Goal: Information Seeking & Learning: Learn about a topic

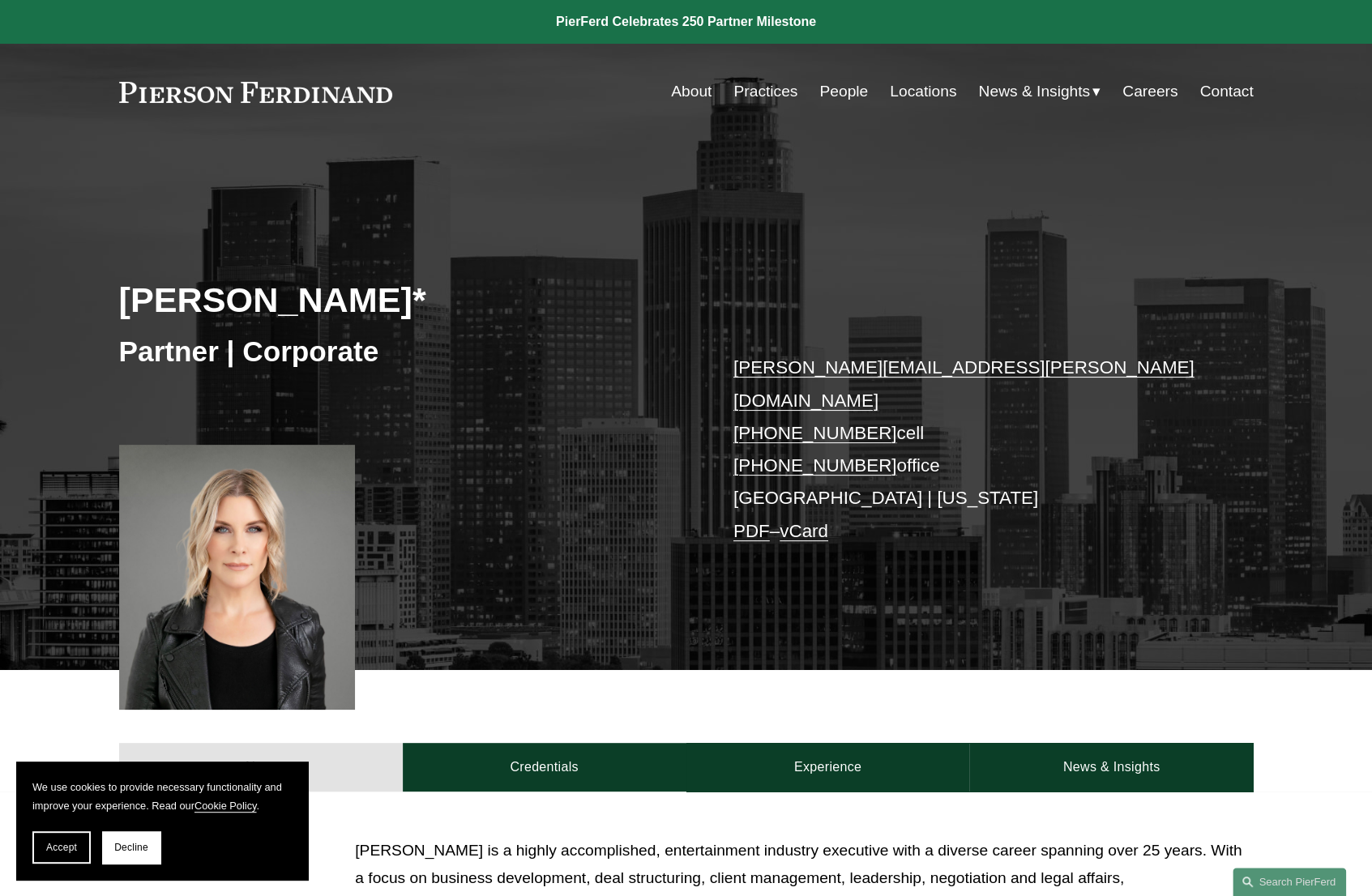
scroll to position [405, 0]
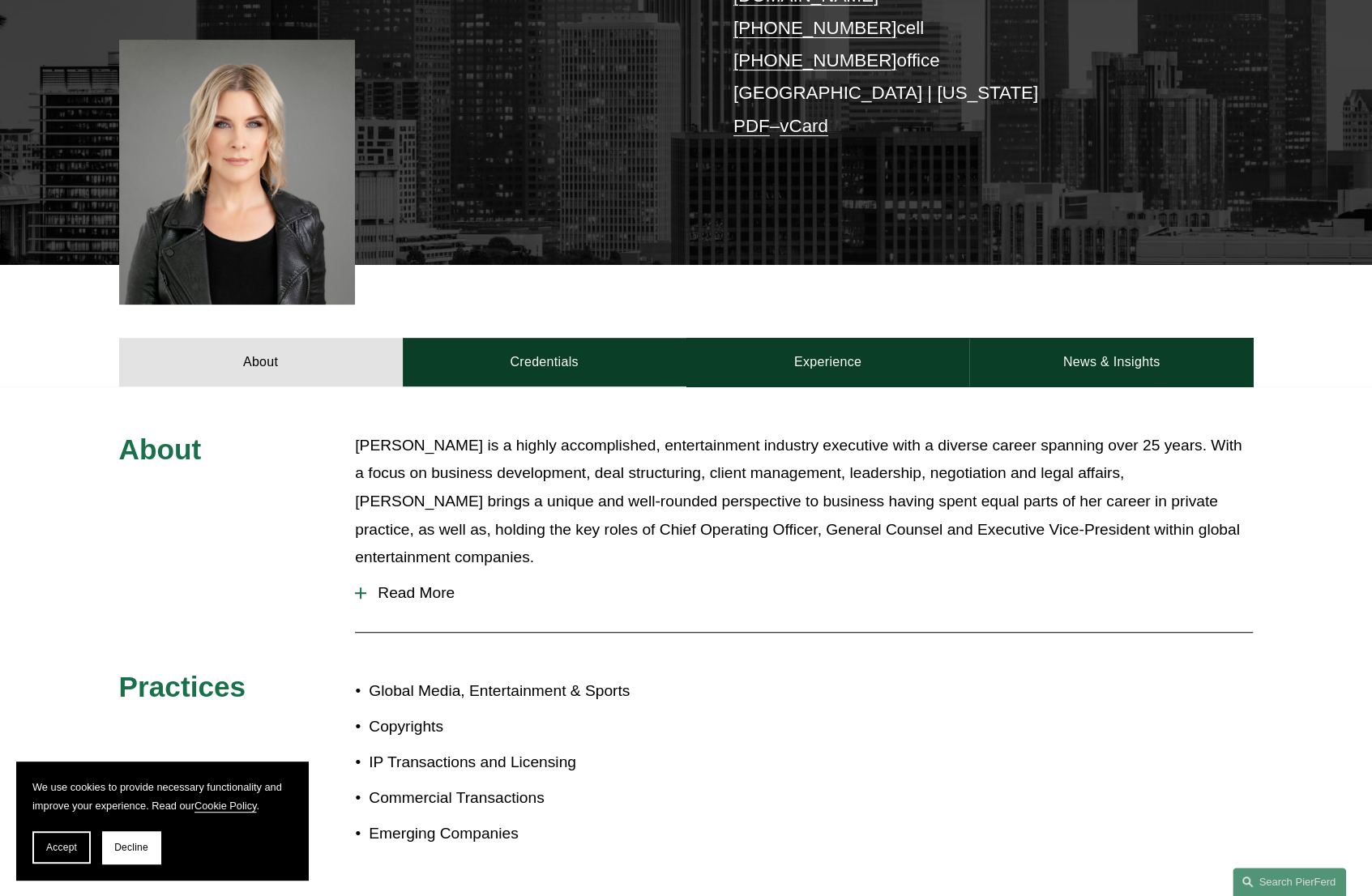
click at [412, 584] on span "Read More" at bounding box center [810, 593] width 887 height 17
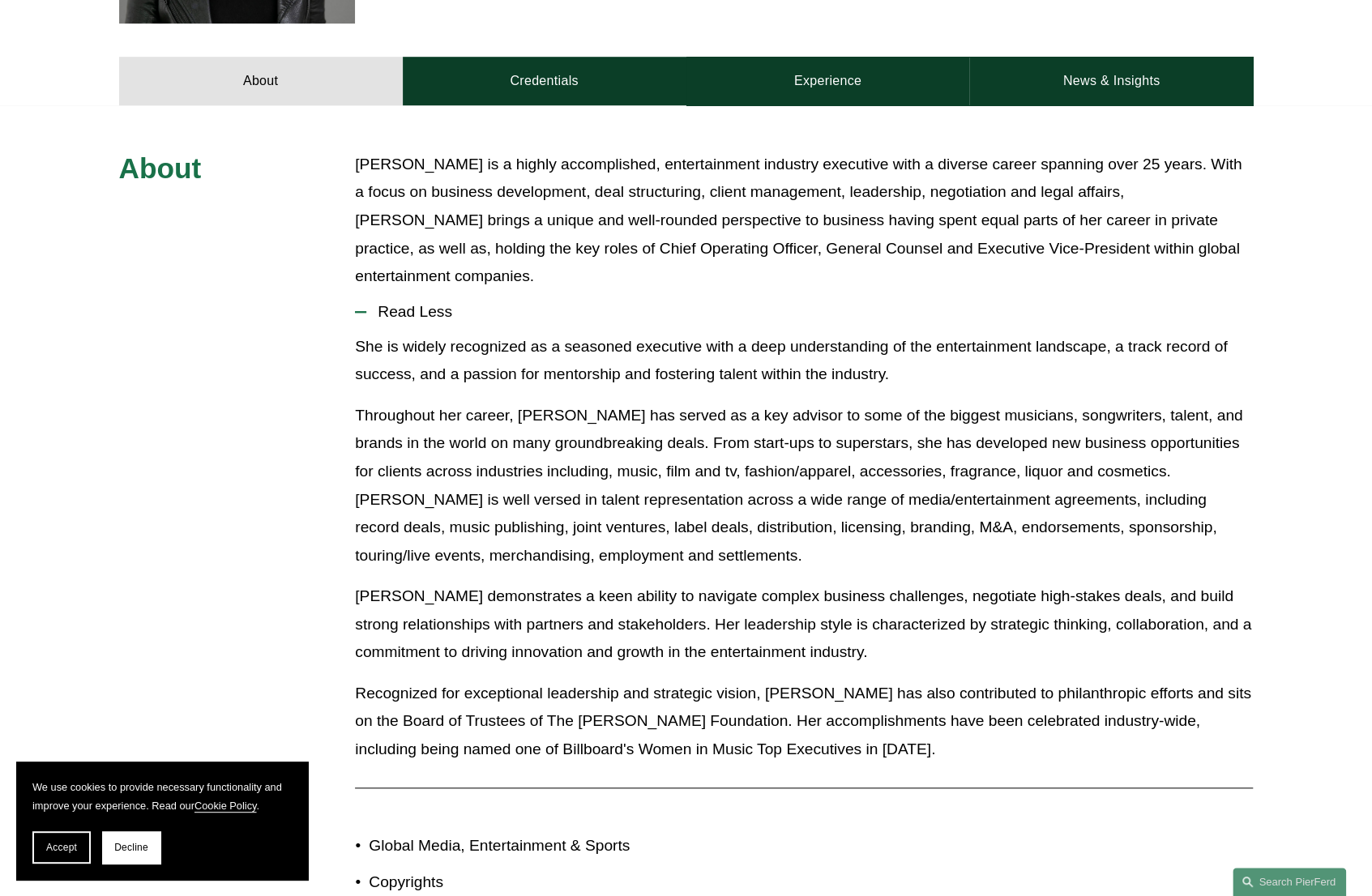
scroll to position [606, 0]
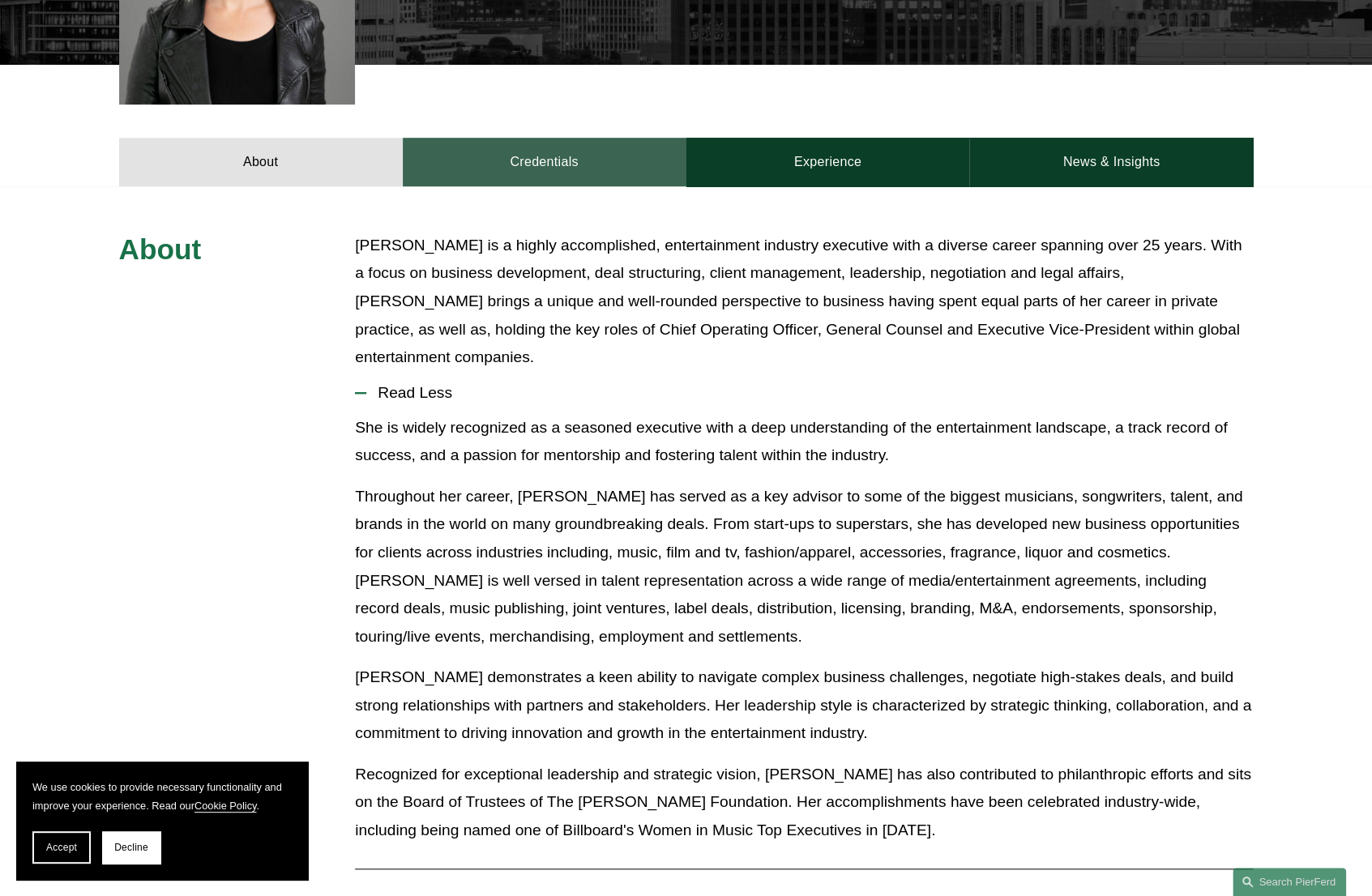
click at [561, 142] on link "Credentials" at bounding box center [544, 162] width 284 height 49
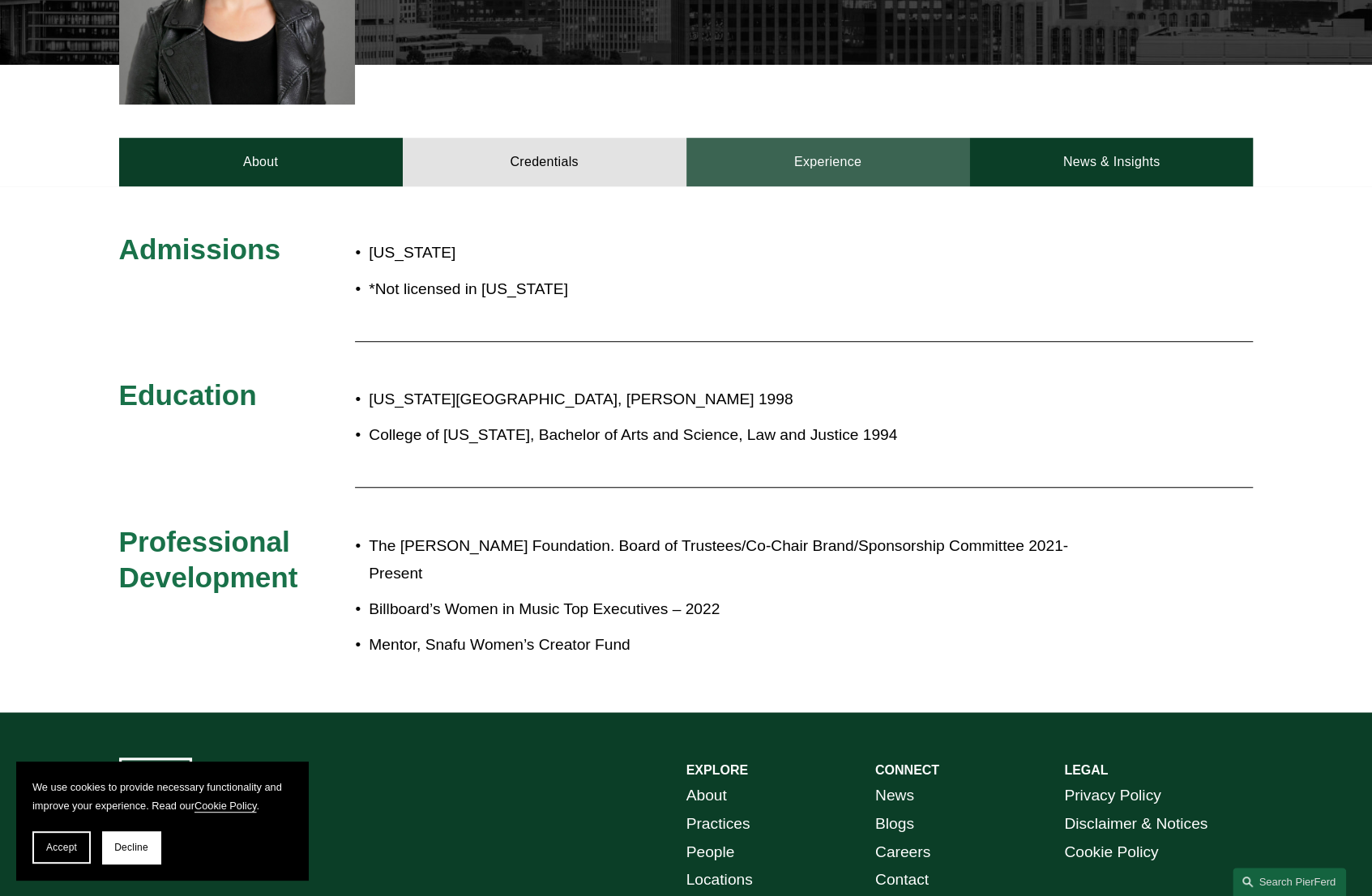
click at [872, 150] on link "Experience" at bounding box center [828, 162] width 284 height 49
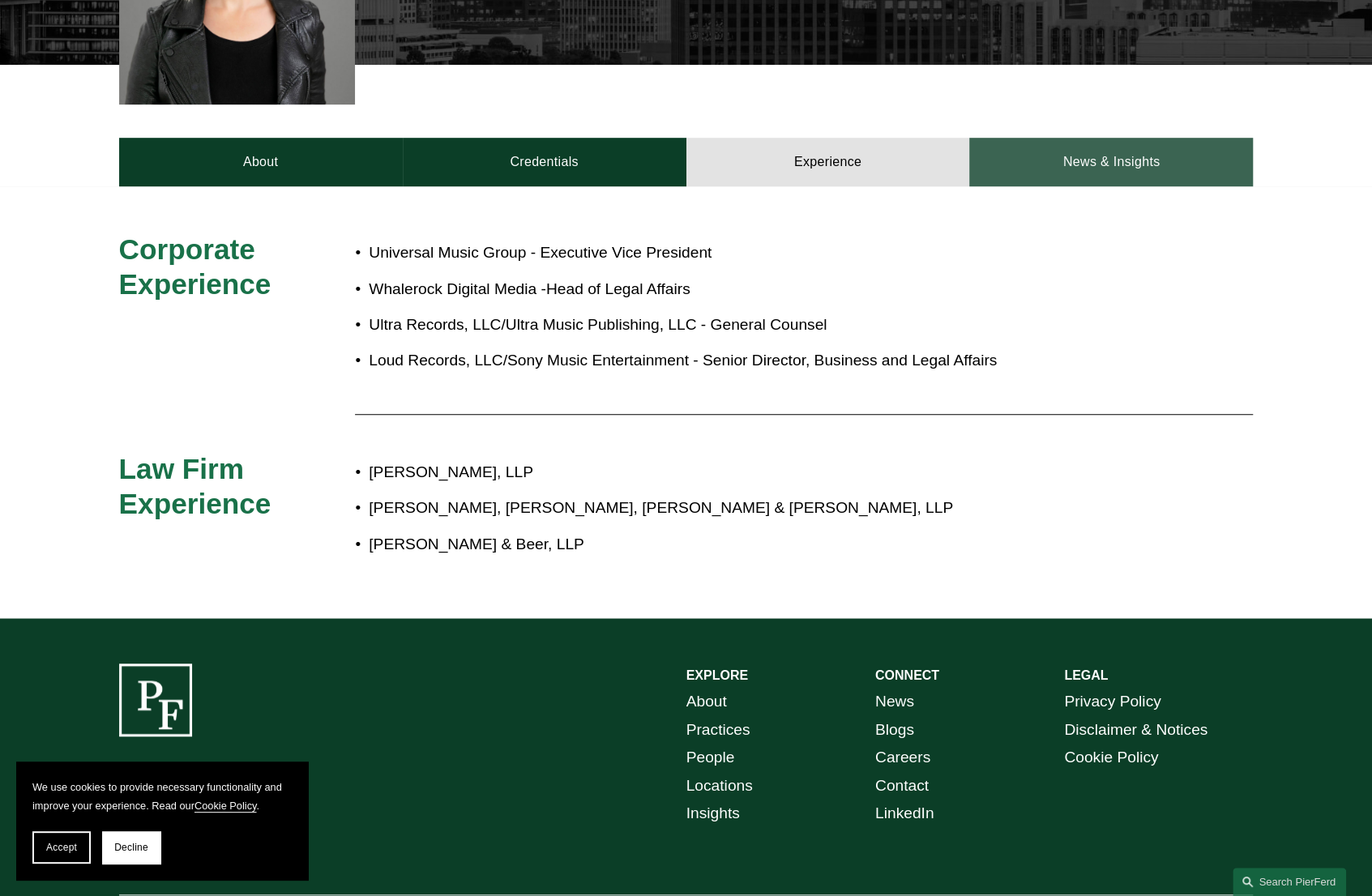
click at [1070, 138] on link "News & Insights" at bounding box center [1111, 162] width 284 height 49
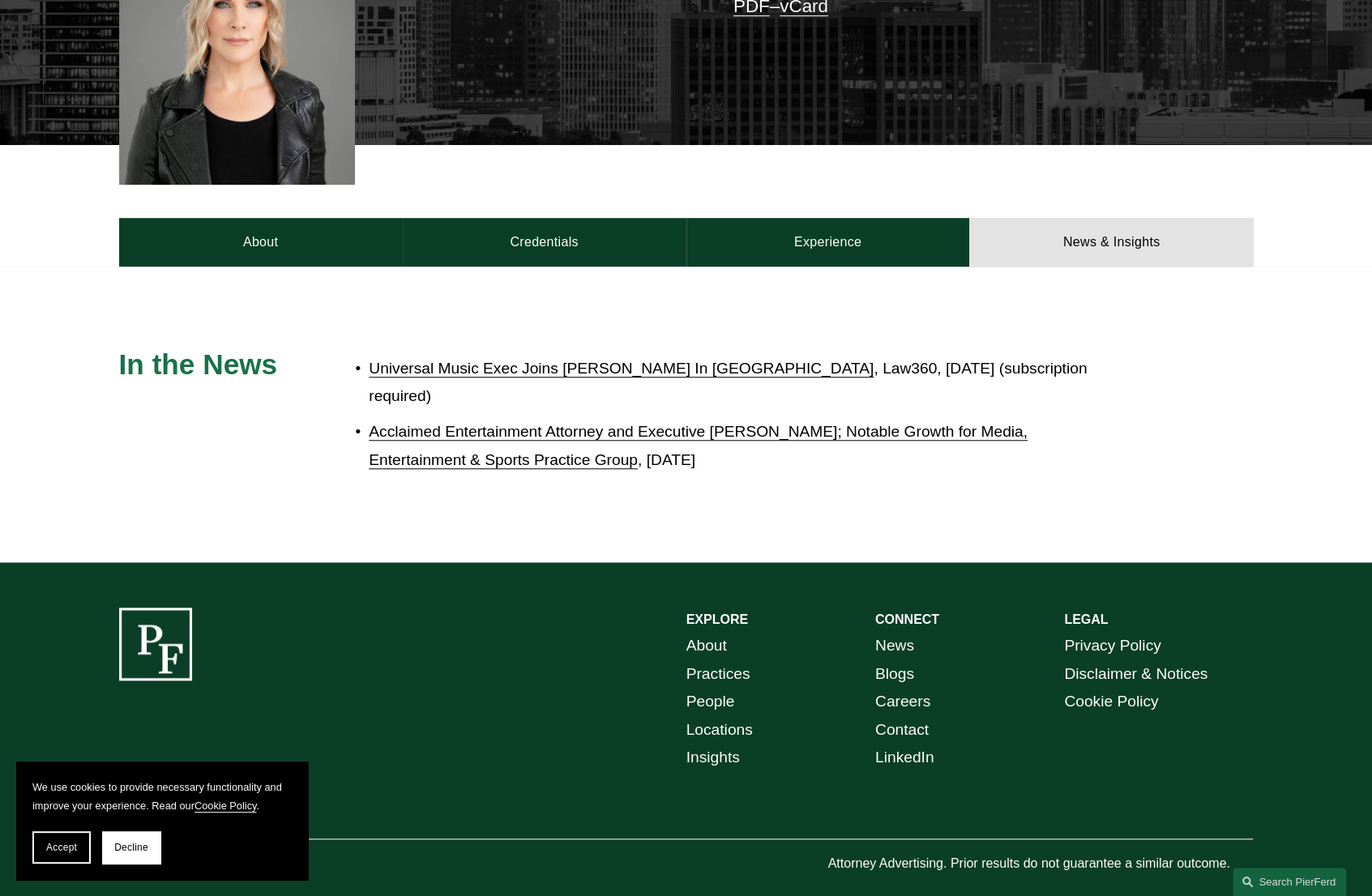
click at [963, 536] on div at bounding box center [686, 414] width 1372 height 296
click at [621, 231] on link "Credentials" at bounding box center [544, 242] width 284 height 49
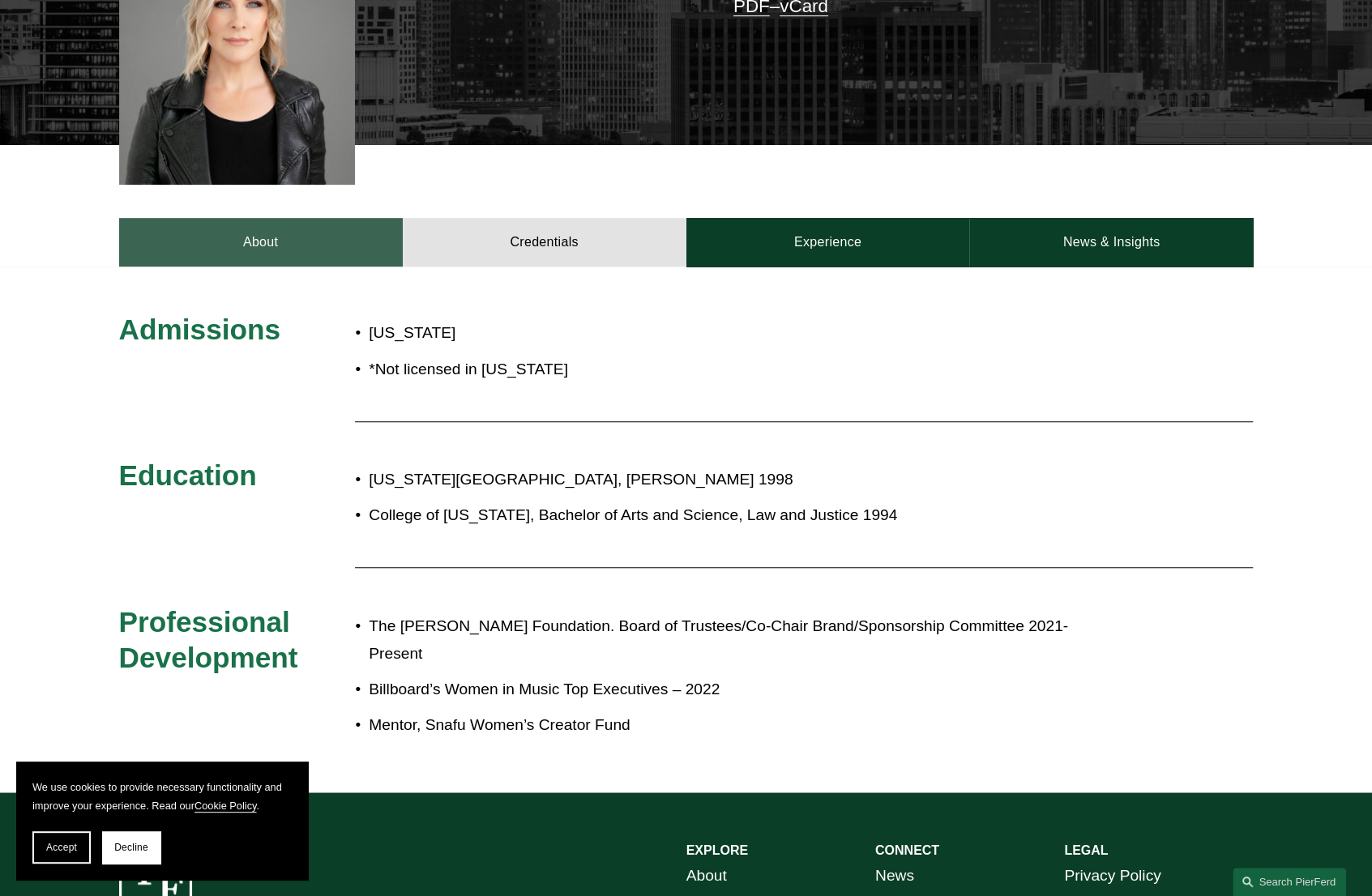
click at [287, 237] on link "About" at bounding box center [261, 242] width 284 height 49
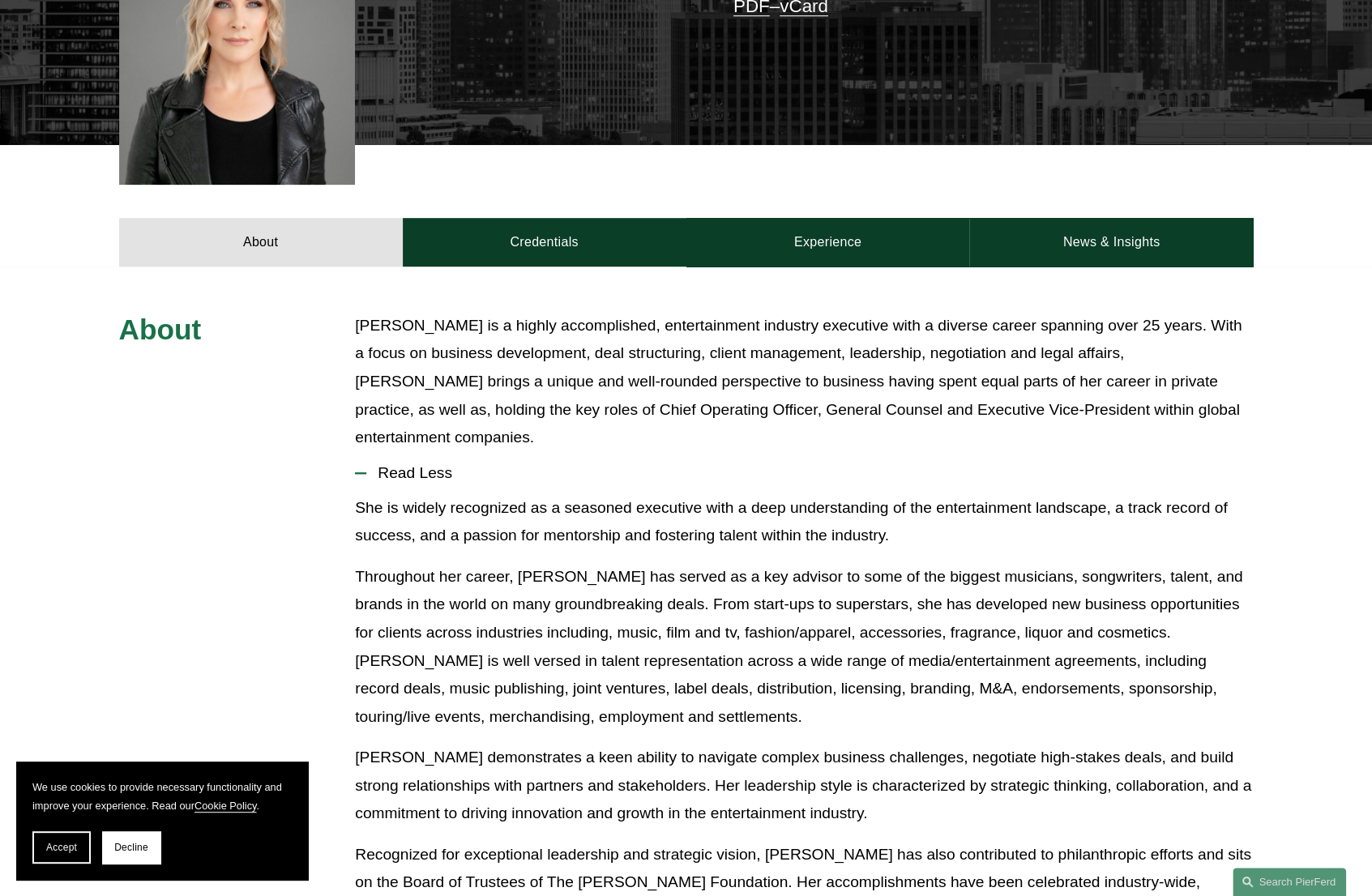
scroll to position [0, 0]
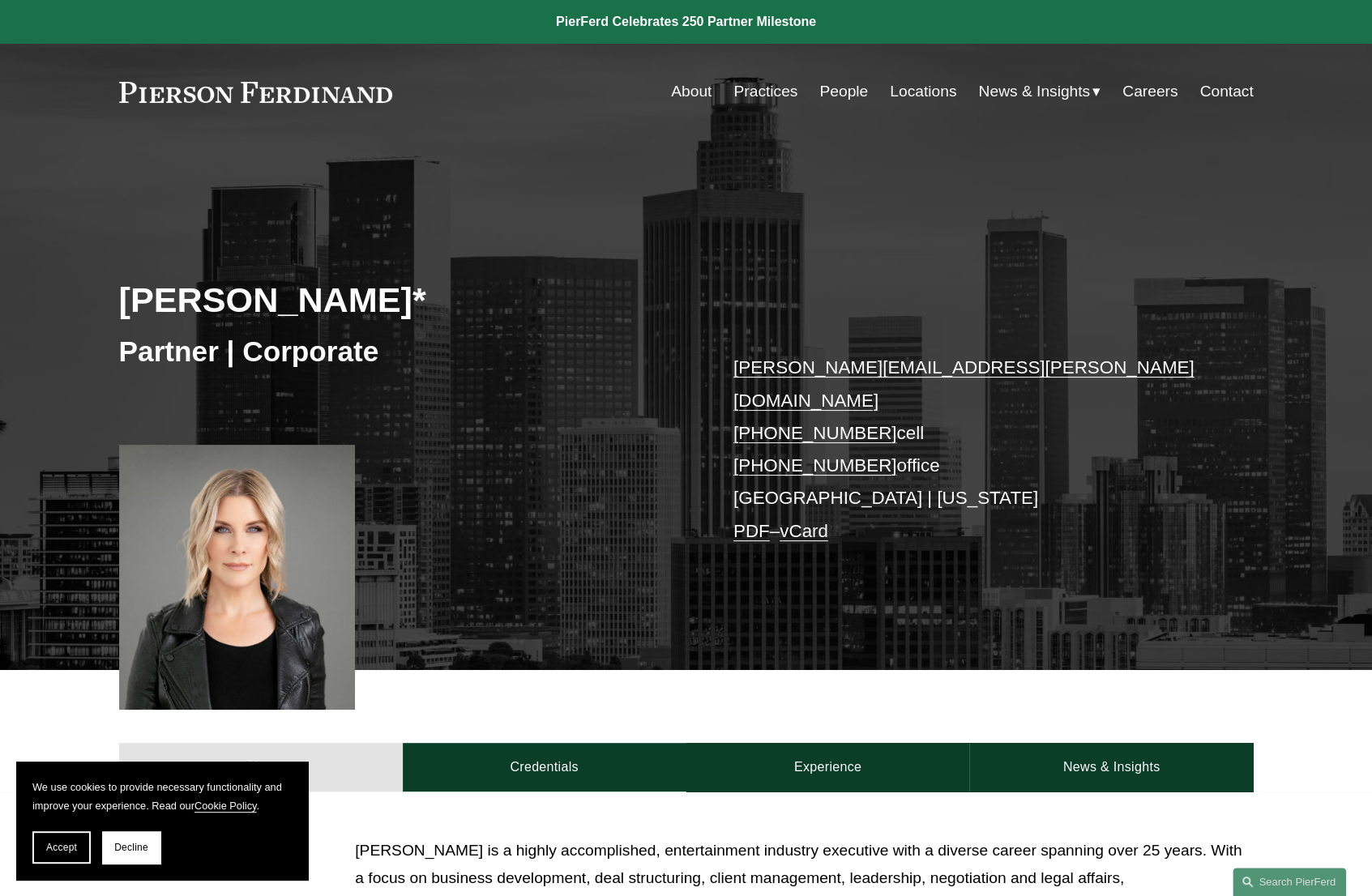
click at [886, 161] on div "[PERSON_NAME]* Partner | Corporate [PERSON_NAME][EMAIL_ADDRESS][PERSON_NAME][DO…" at bounding box center [686, 405] width 1372 height 530
click at [833, 92] on link "People" at bounding box center [843, 92] width 49 height 31
click at [819, 521] on link "vCard" at bounding box center [803, 531] width 49 height 20
click at [558, 587] on div "[PERSON_NAME]* Partner | Corporate [PERSON_NAME][EMAIL_ADDRESS][PERSON_NAME][DO…" at bounding box center [686, 426] width 1372 height 489
click at [74, 847] on span "Accept" at bounding box center [62, 847] width 31 height 11
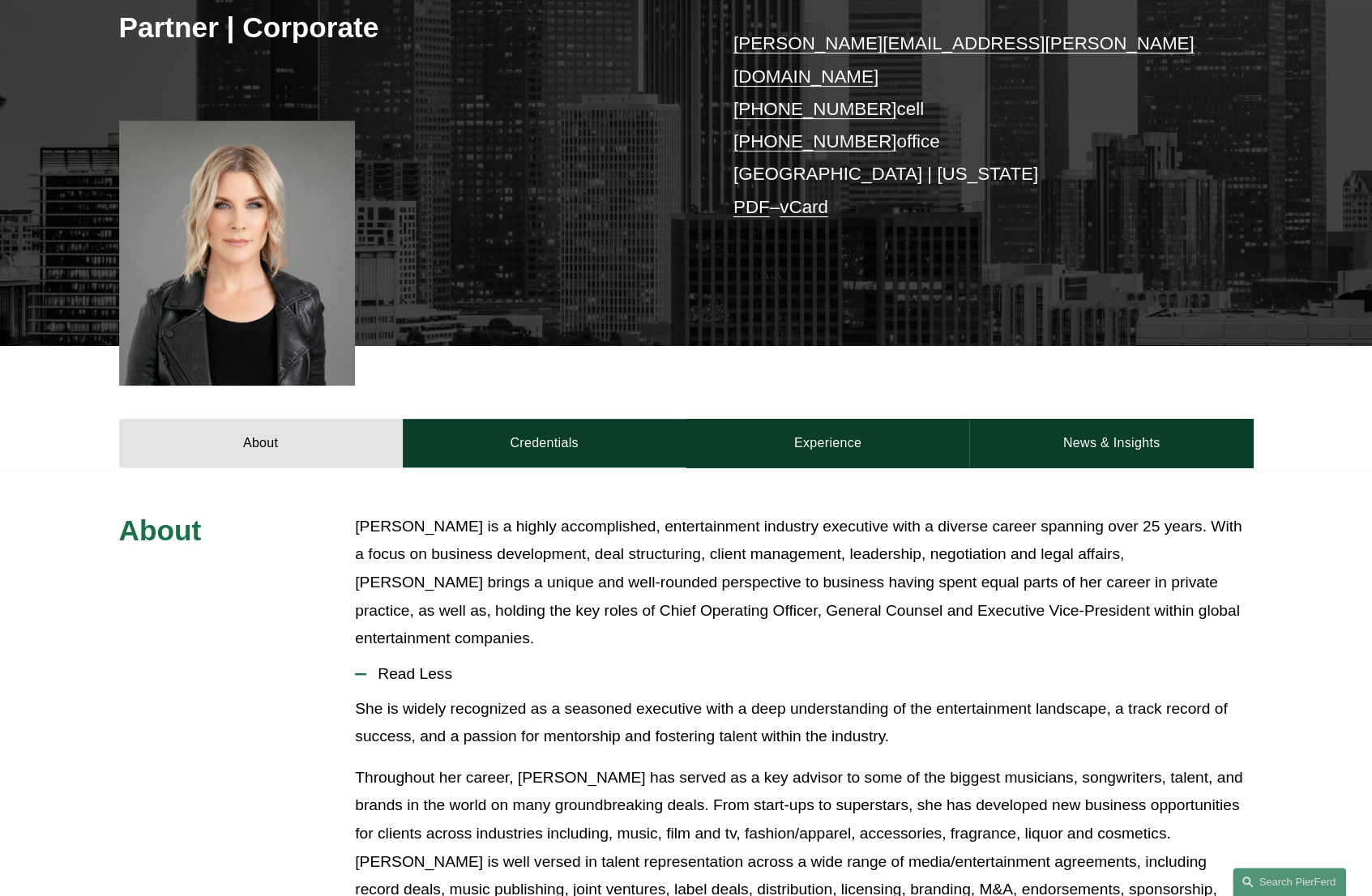
scroll to position [567, 0]
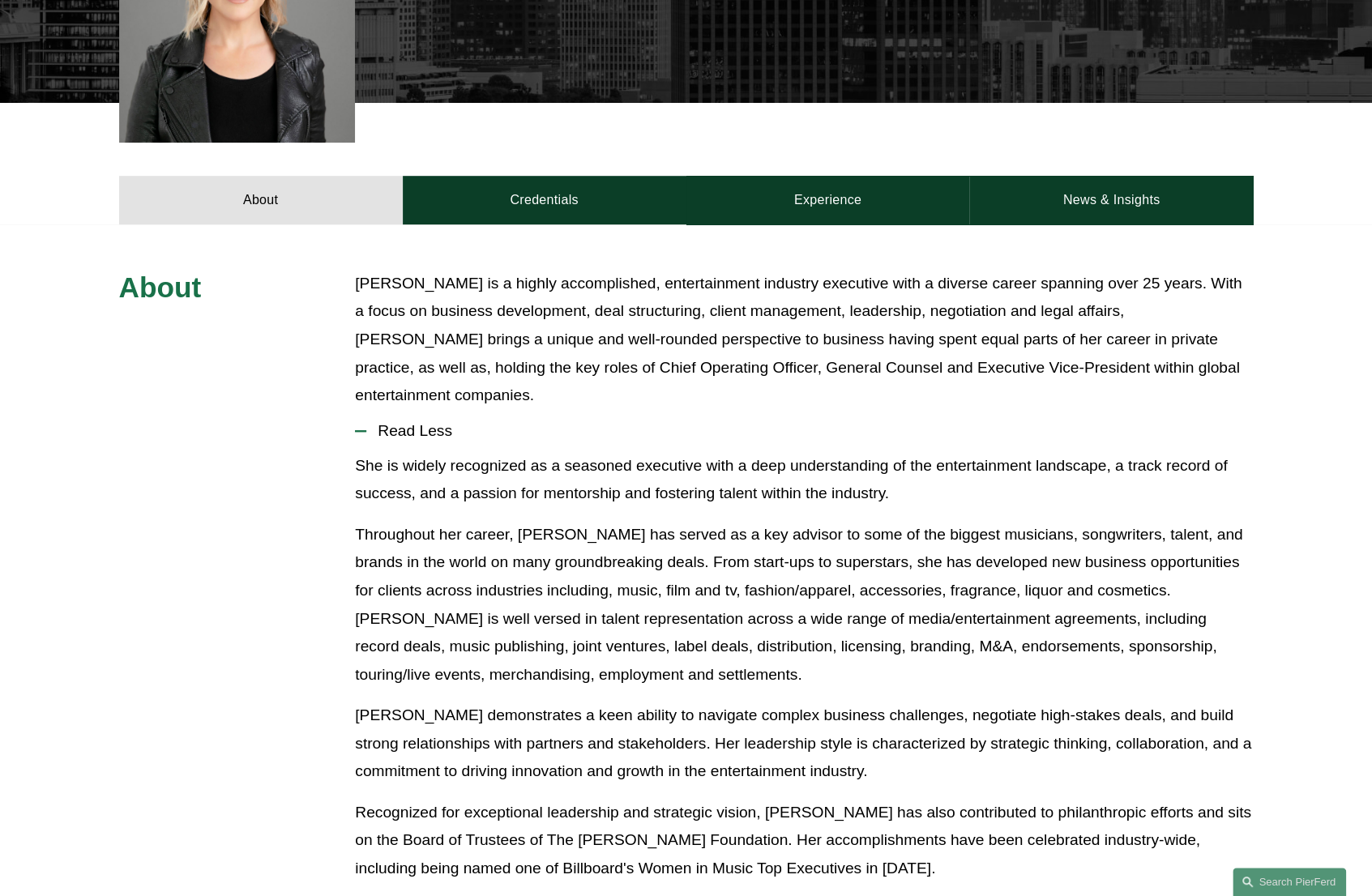
click at [403, 422] on span "Read Less" at bounding box center [810, 430] width 887 height 17
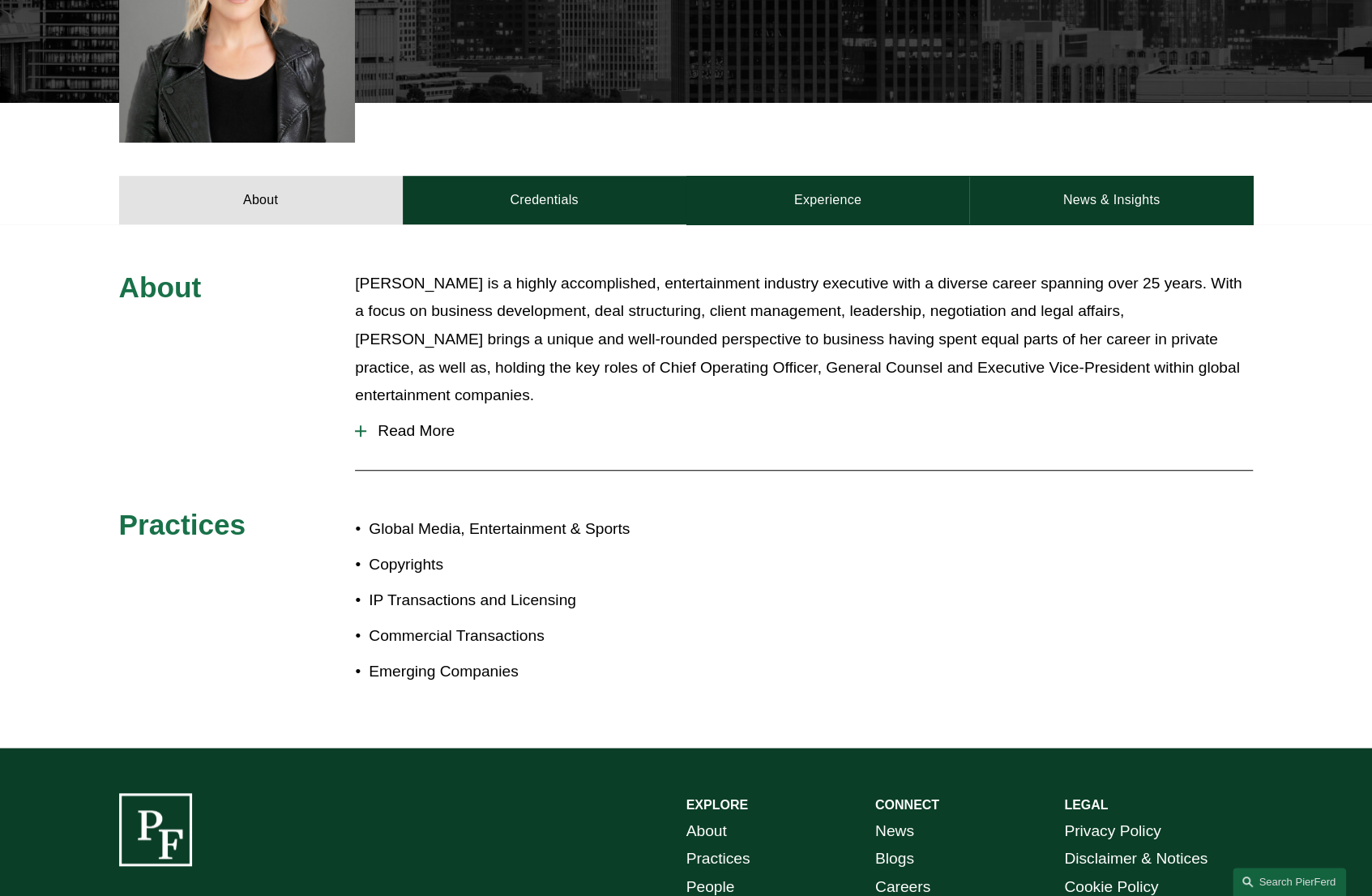
click at [403, 422] on span "Read More" at bounding box center [810, 430] width 887 height 17
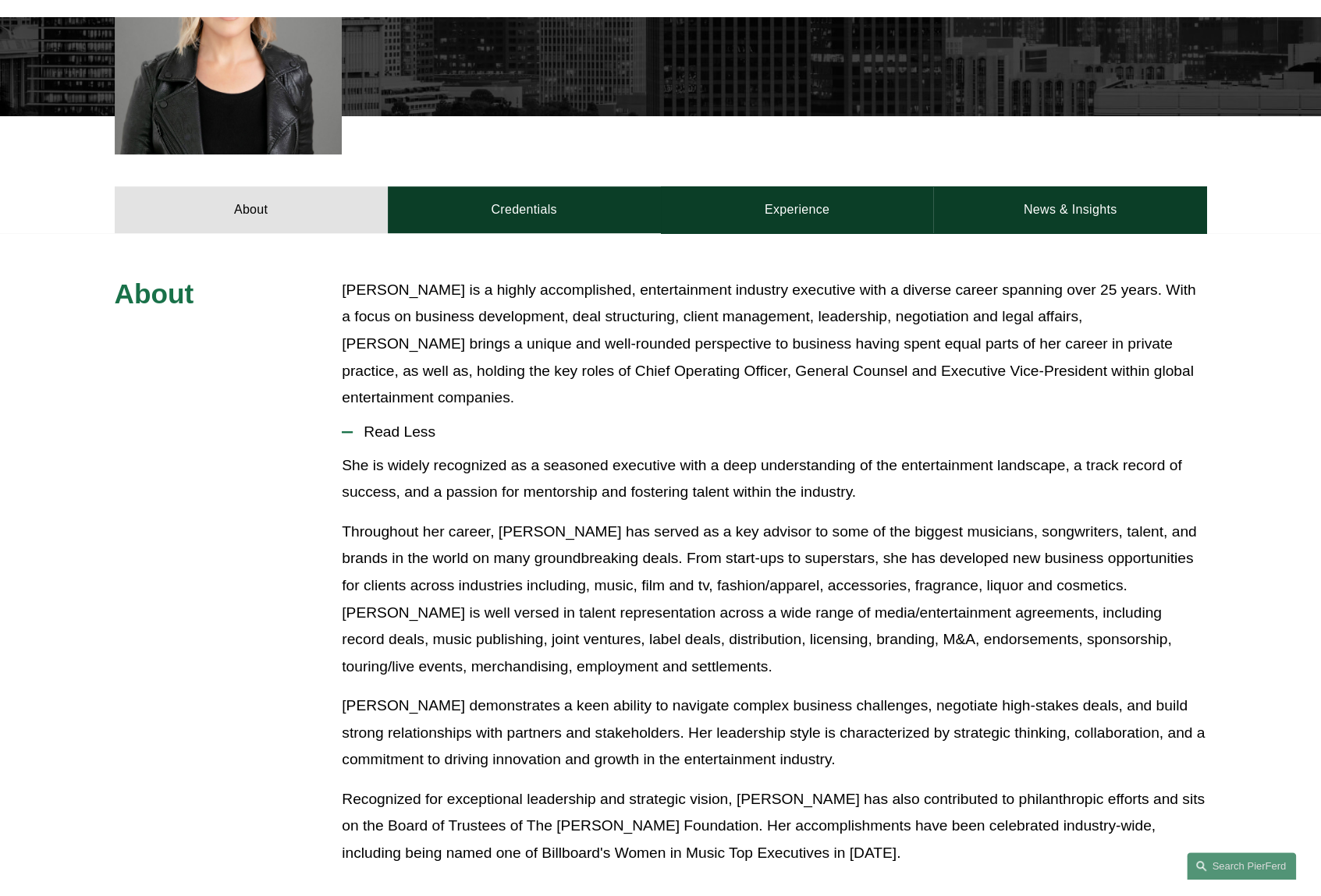
scroll to position [0, 0]
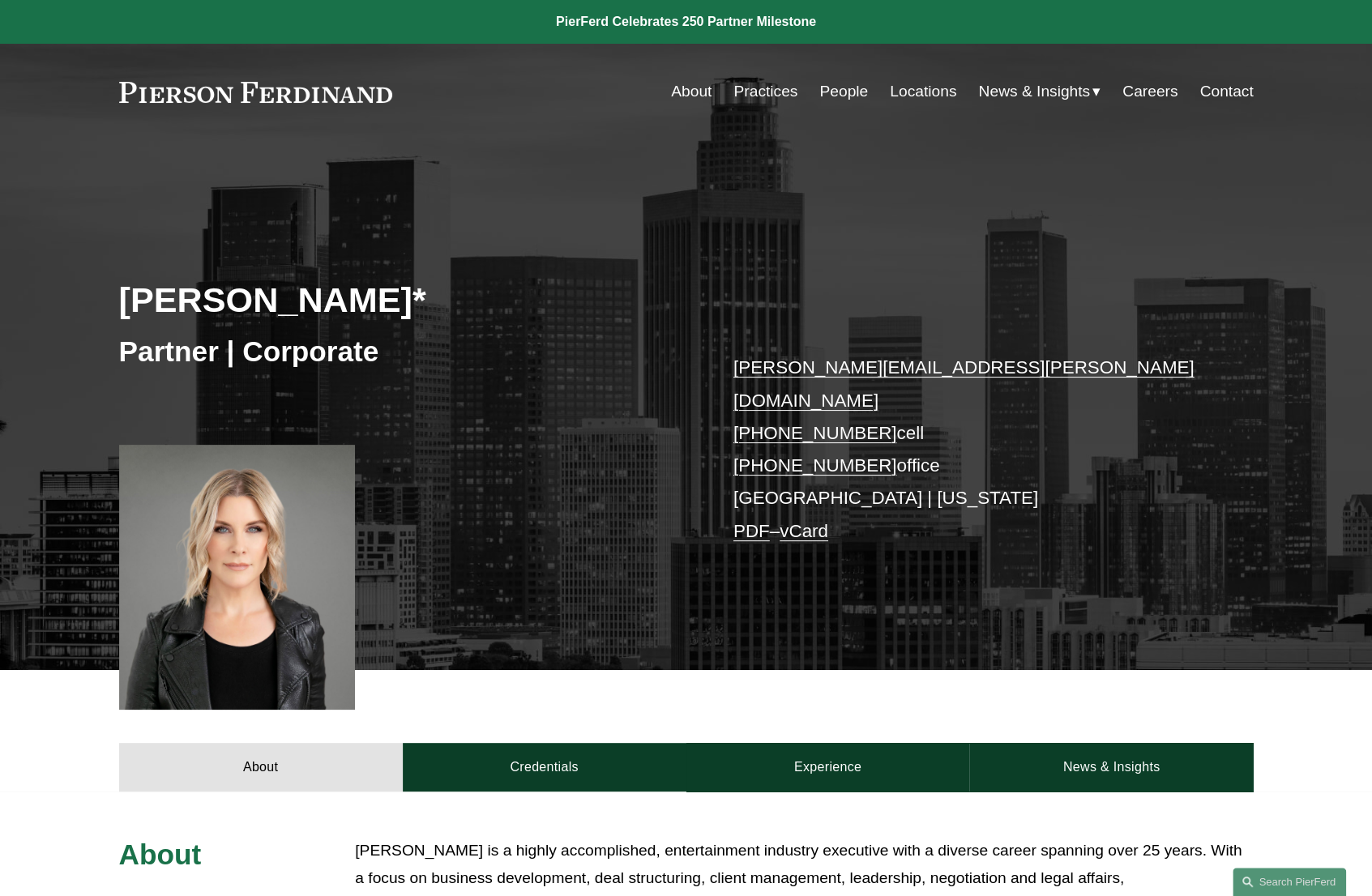
click at [1157, 895] on p "[PERSON_NAME] is a highly accomplished, entertainment industry executive with a…" at bounding box center [803, 907] width 898 height 141
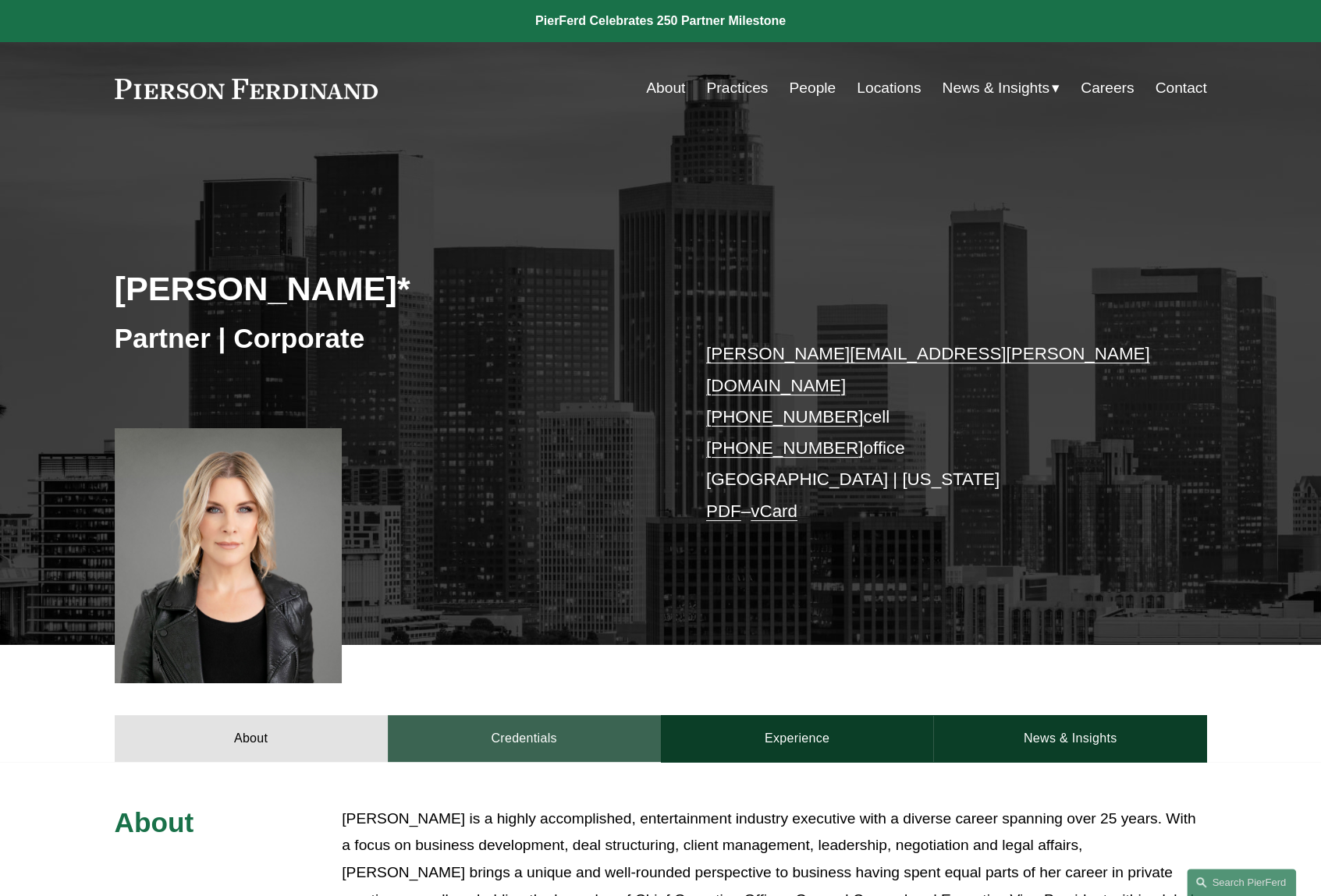
click at [565, 724] on link "Credentials" at bounding box center [524, 739] width 273 height 47
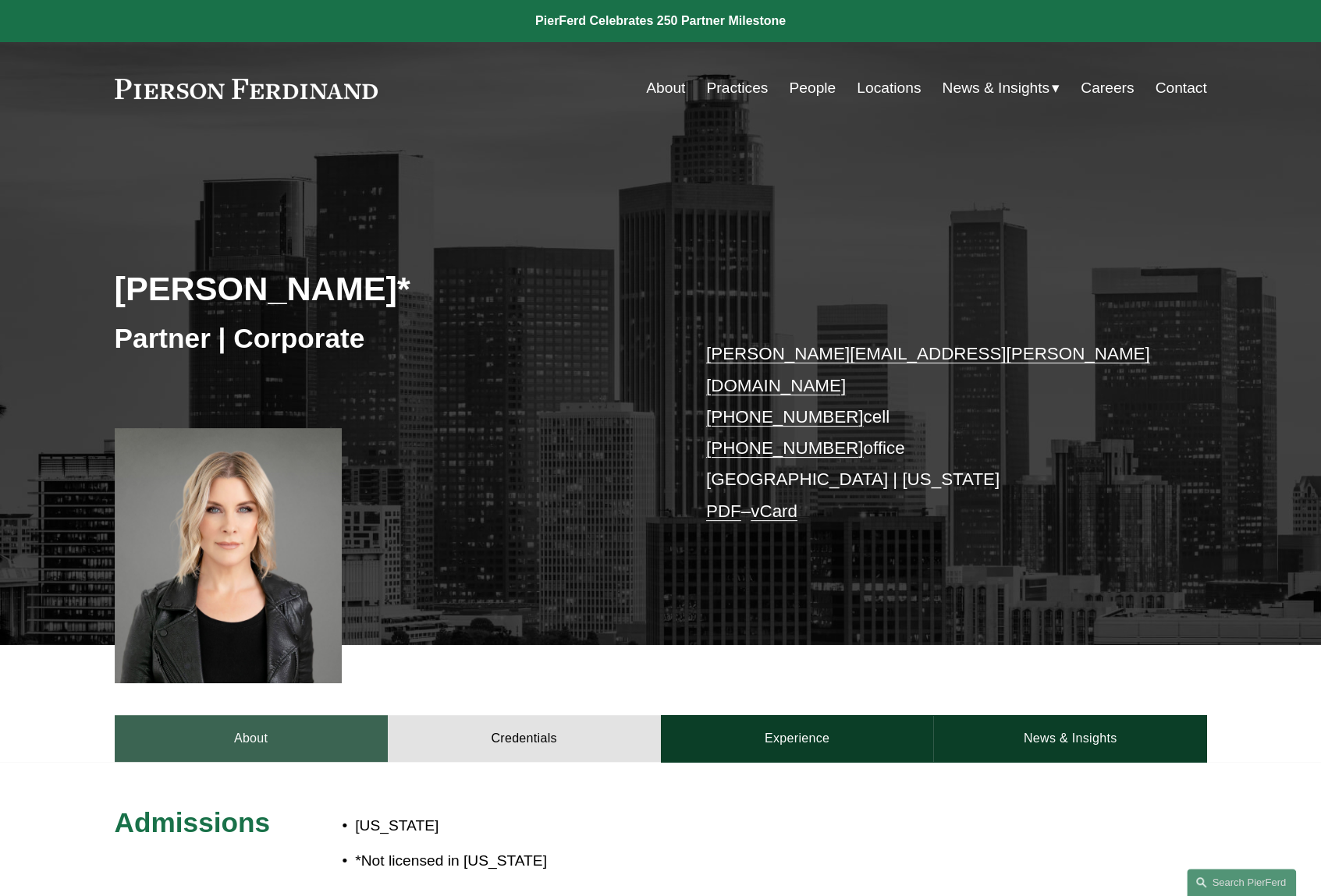
click at [313, 716] on link "About" at bounding box center [251, 739] width 273 height 47
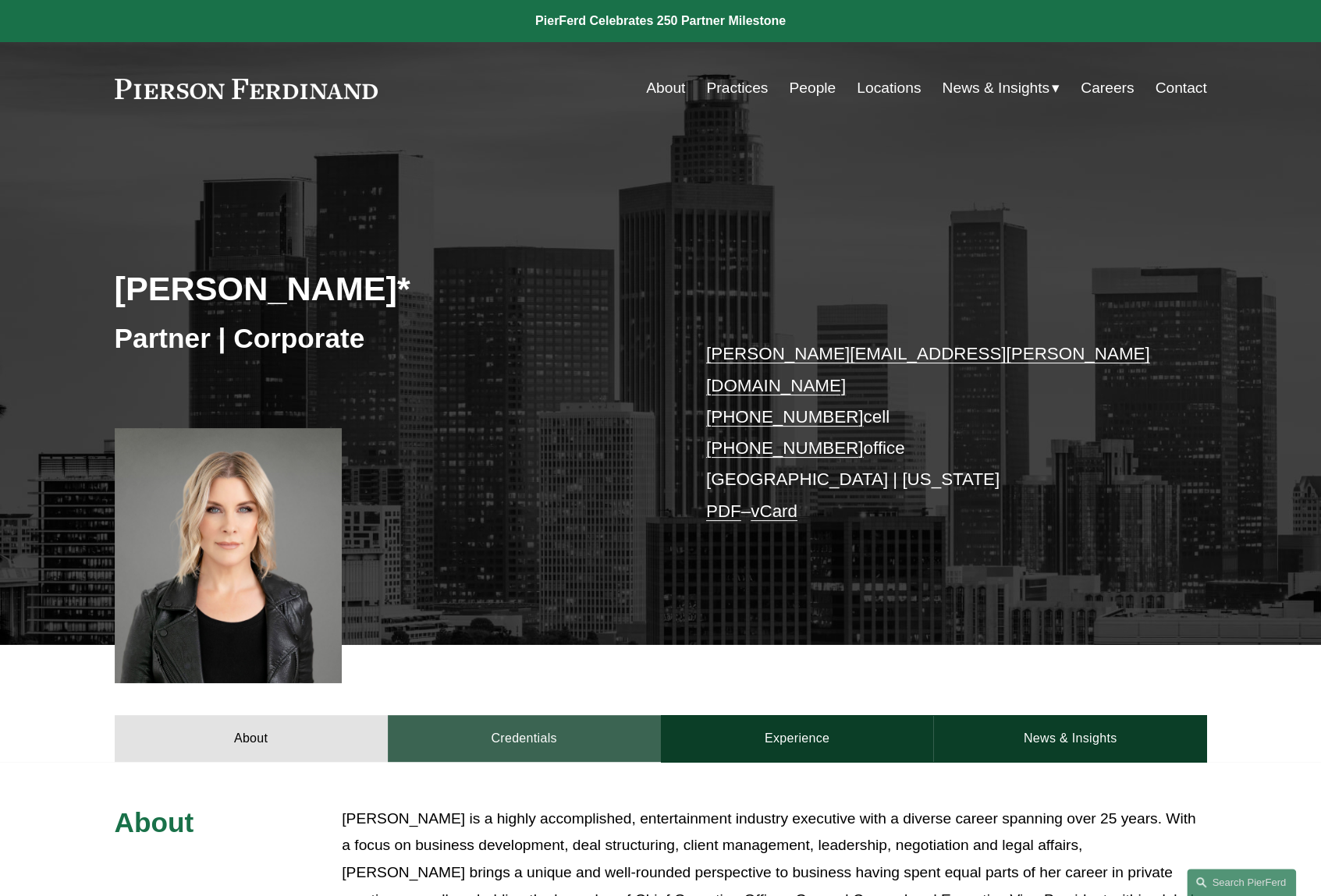
click at [535, 720] on link "Credentials" at bounding box center [524, 739] width 273 height 47
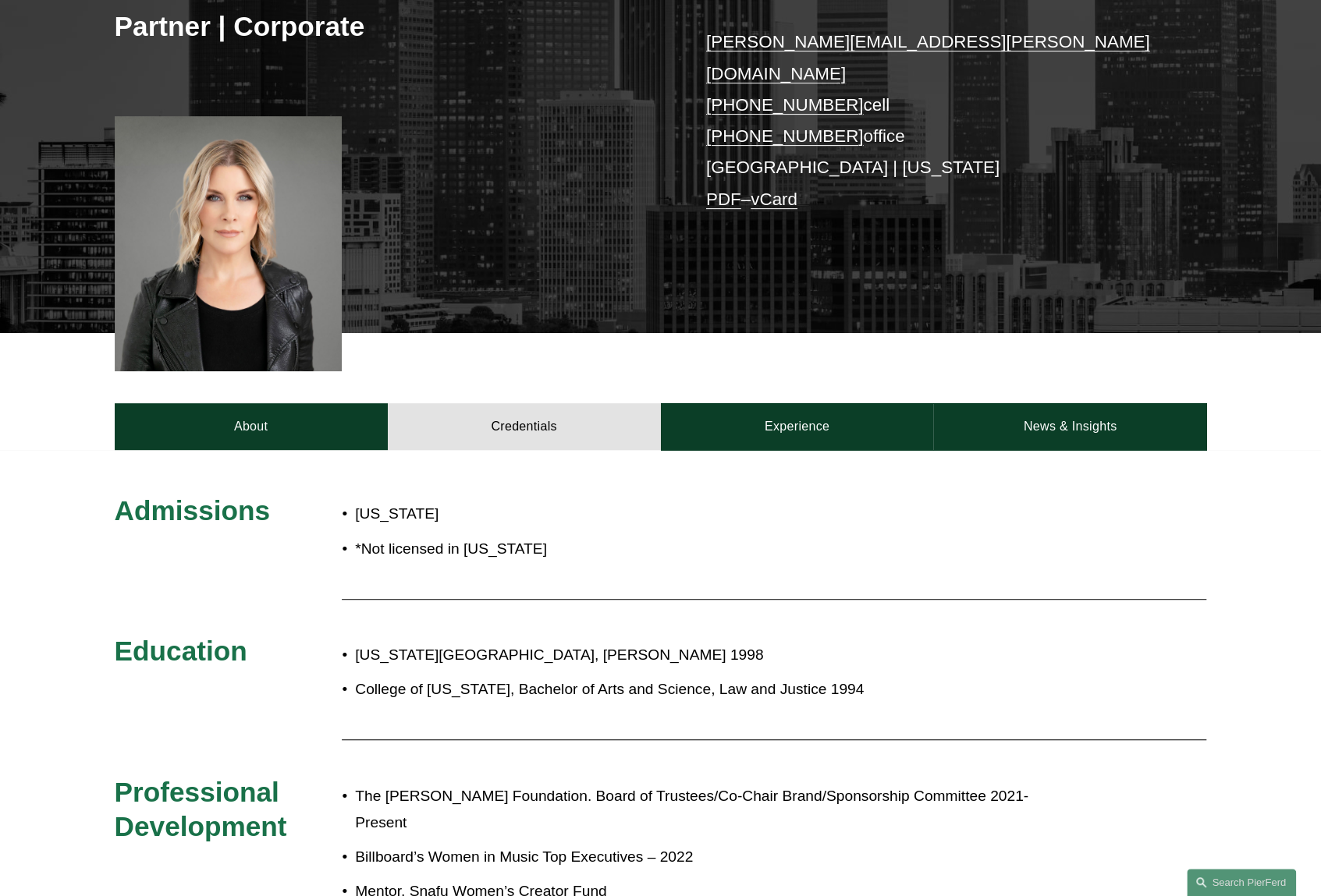
scroll to position [390, 0]
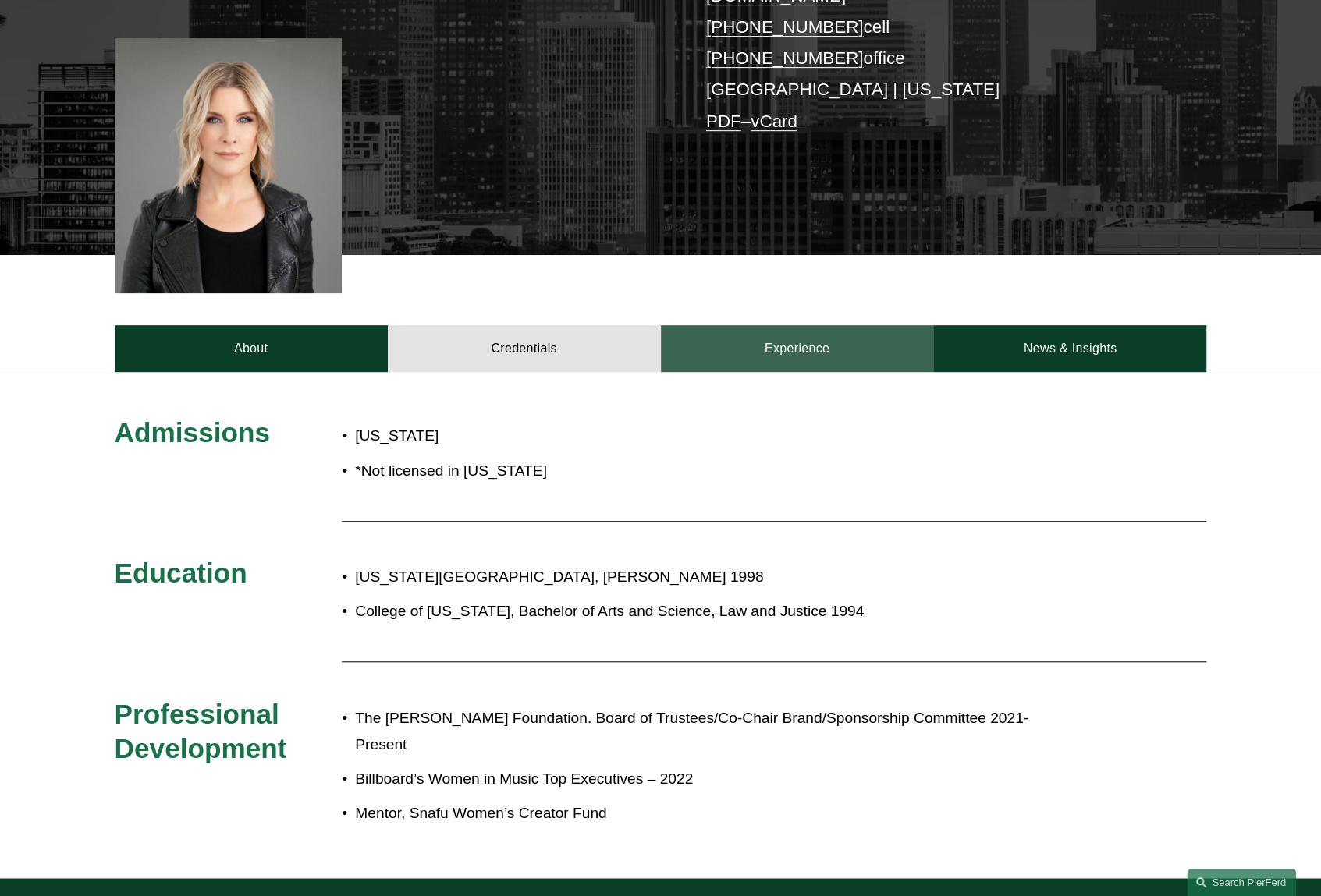
click at [735, 338] on link "Experience" at bounding box center [797, 348] width 273 height 47
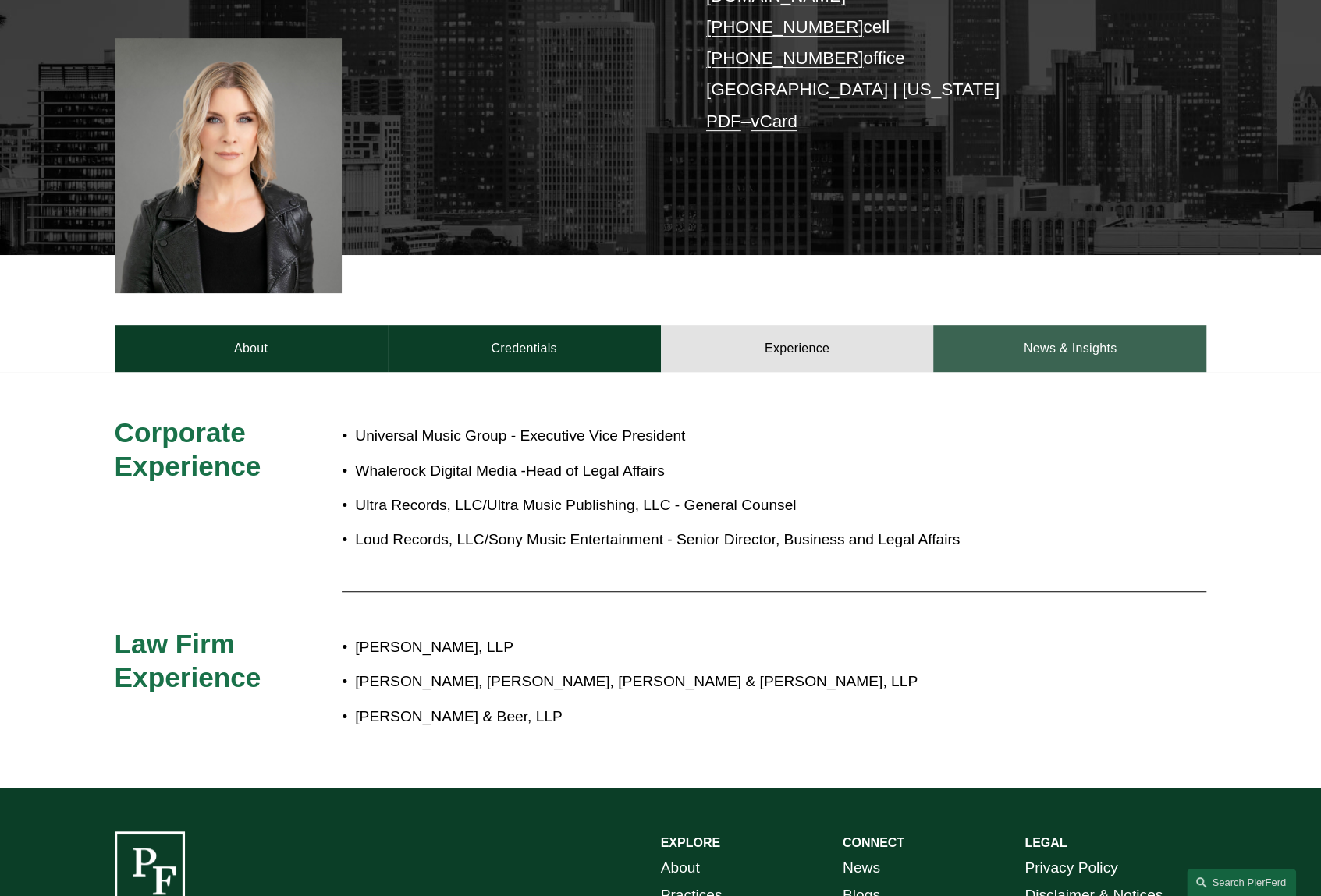
click at [1018, 325] on link "News & Insights" at bounding box center [1070, 348] width 273 height 47
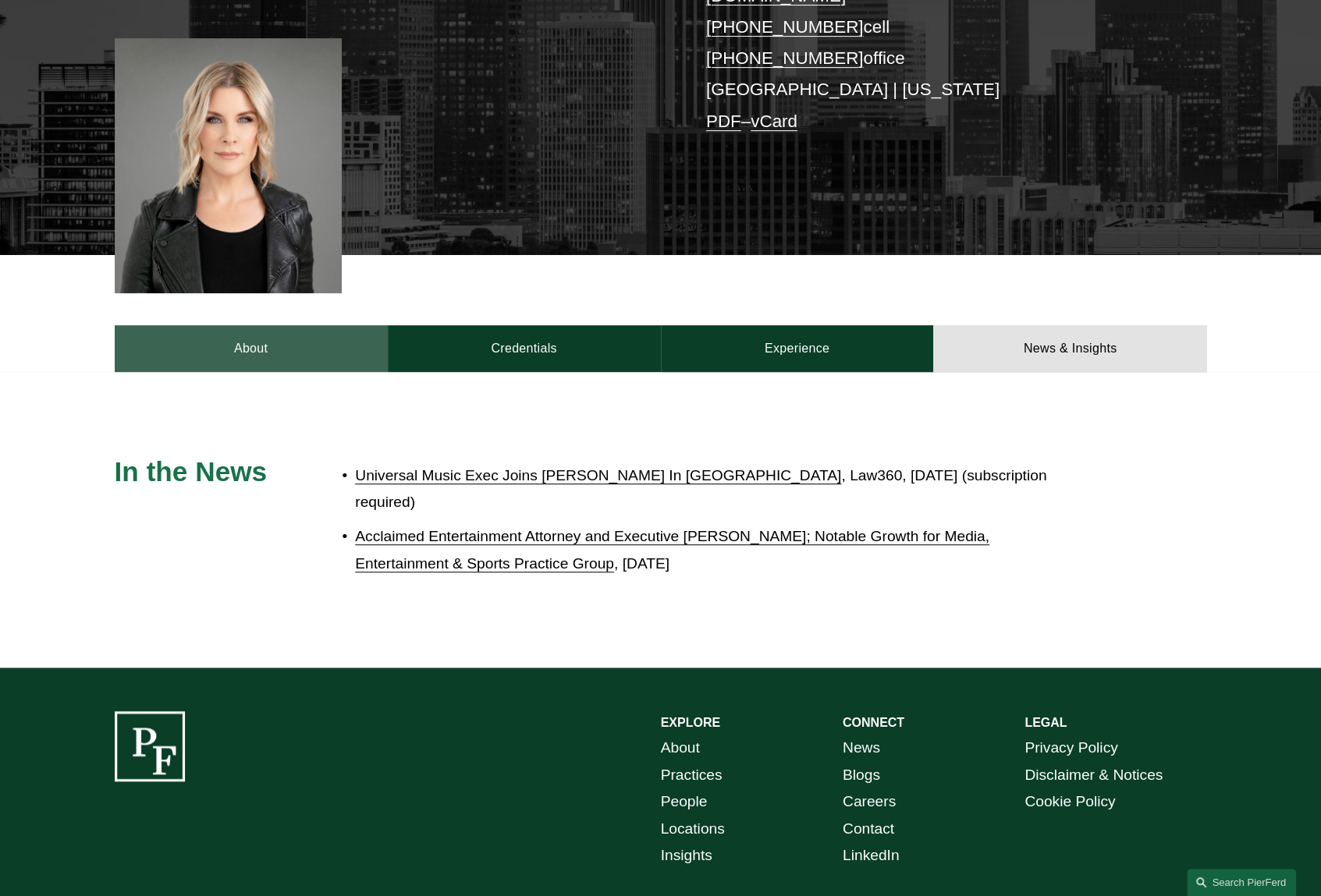
click at [295, 328] on link "About" at bounding box center [251, 348] width 273 height 47
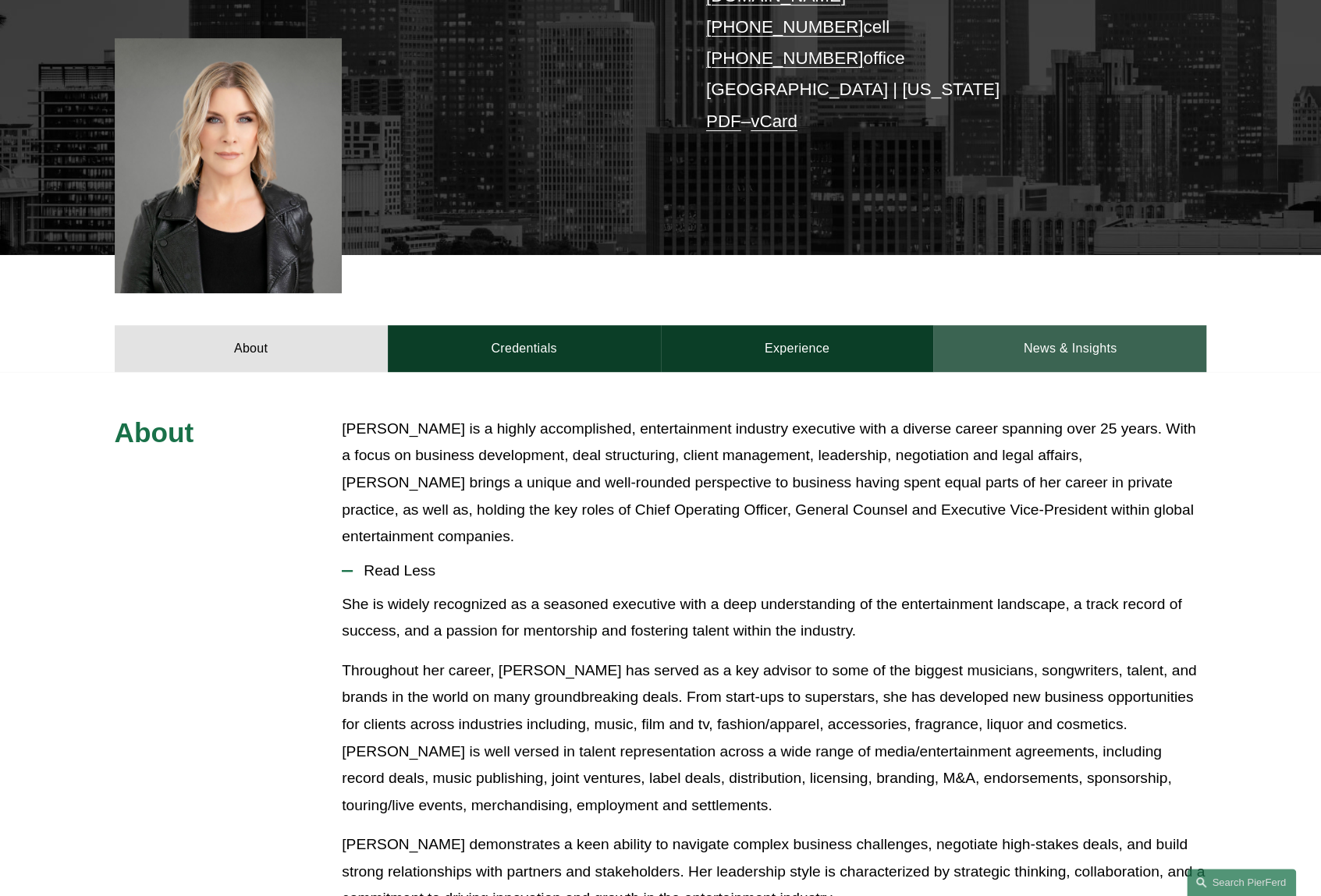
click at [1153, 330] on link "News & Insights" at bounding box center [1070, 348] width 273 height 47
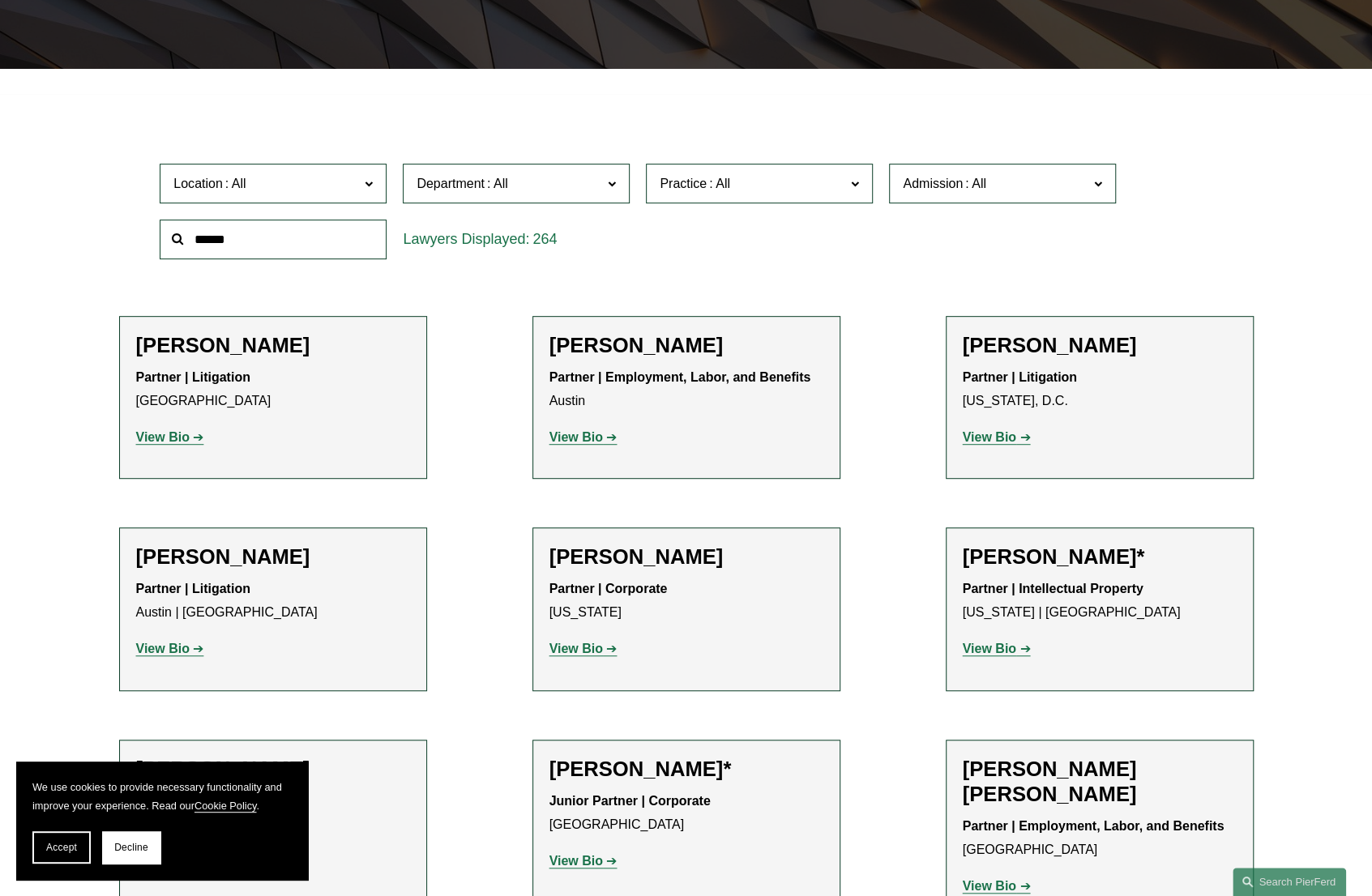
scroll to position [162, 0]
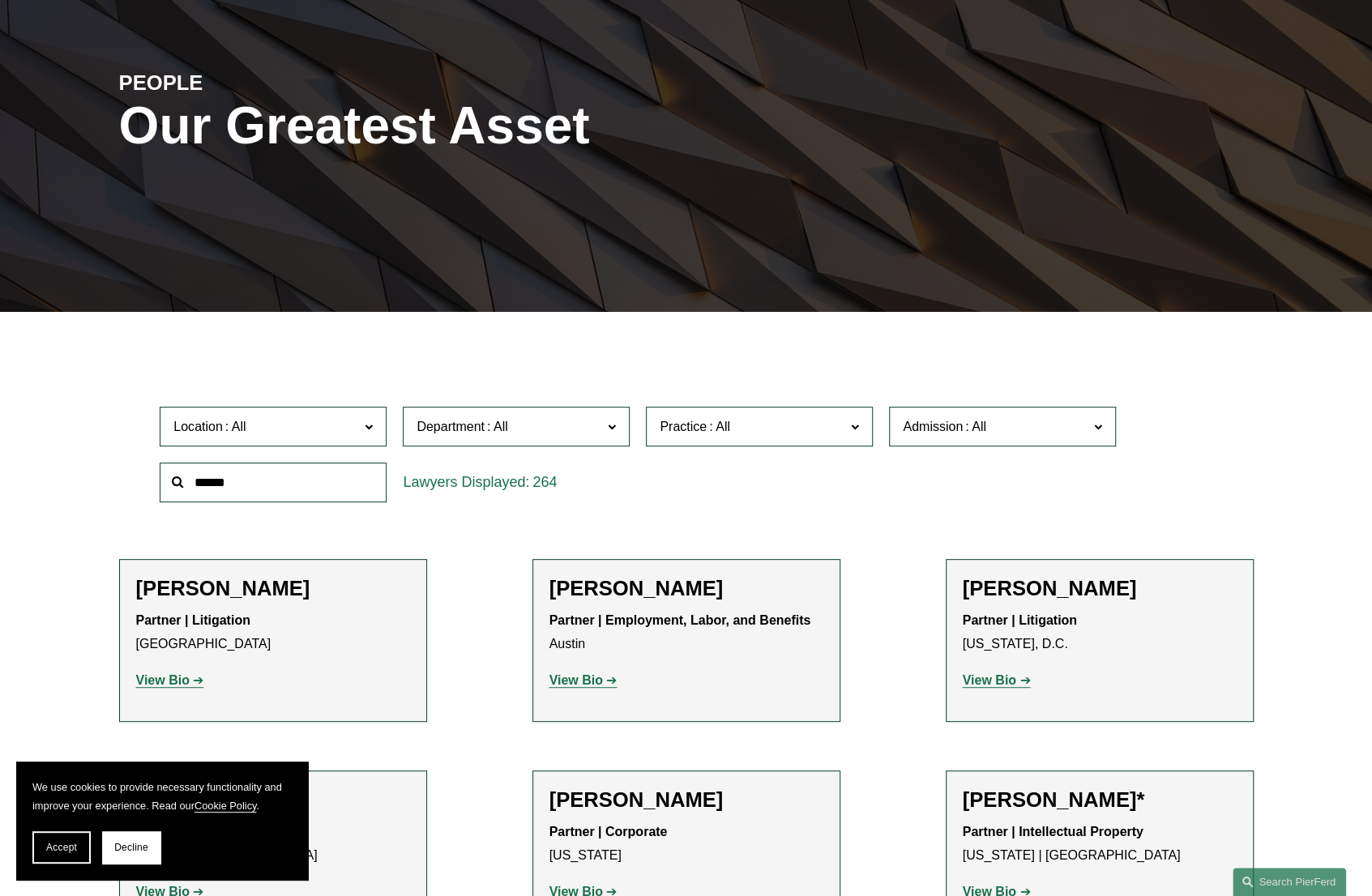
click at [892, 421] on label "Admission" at bounding box center [1002, 426] width 227 height 40
click at [785, 421] on span "Practice" at bounding box center [753, 426] width 186 height 22
click at [584, 422] on span "Department" at bounding box center [509, 426] width 186 height 22
click at [196, 425] on span "Location" at bounding box center [198, 426] width 50 height 14
